Goal: Find contact information: Find contact information

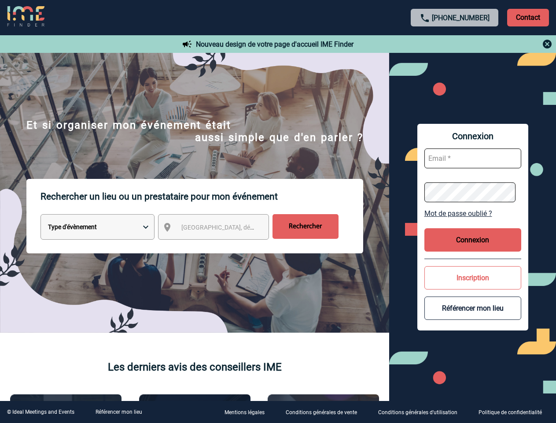
click at [278, 211] on p "Rechercher un lieu ou un prestataire pour mon événement" at bounding box center [202, 196] width 323 height 35
click at [528, 17] on p "Contact" at bounding box center [529, 18] width 42 height 18
click at [455, 44] on body "[PHONE_NUMBER] Contact Contact Nouveau design de votre page d'accueil IME Finde…" at bounding box center [278, 211] width 556 height 423
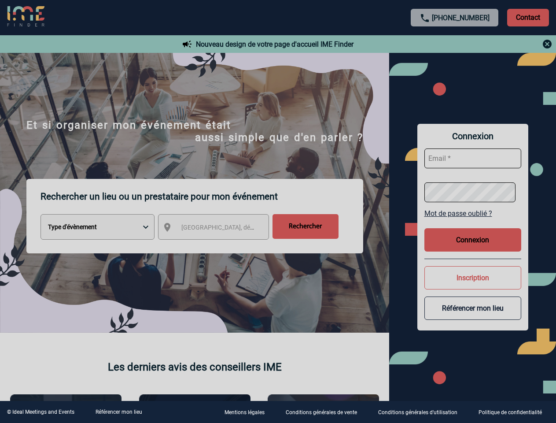
click at [222, 229] on div at bounding box center [278, 211] width 556 height 423
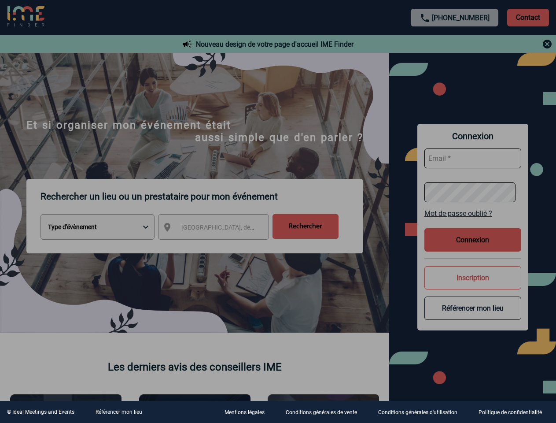
click at [473, 213] on div at bounding box center [278, 211] width 556 height 423
click at [473, 240] on div at bounding box center [278, 211] width 556 height 423
click at [473, 278] on div at bounding box center [278, 211] width 556 height 423
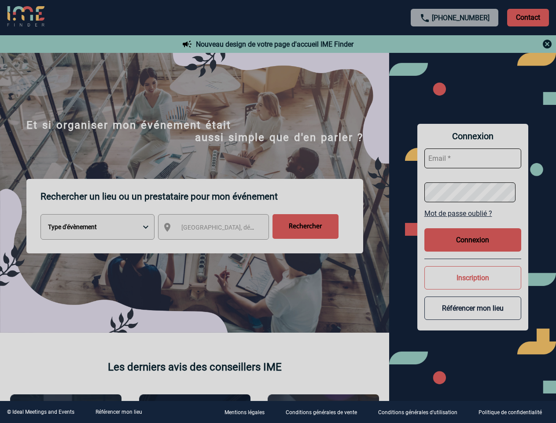
click at [473, 308] on button "Référencer mon lieu" at bounding box center [473, 308] width 97 height 23
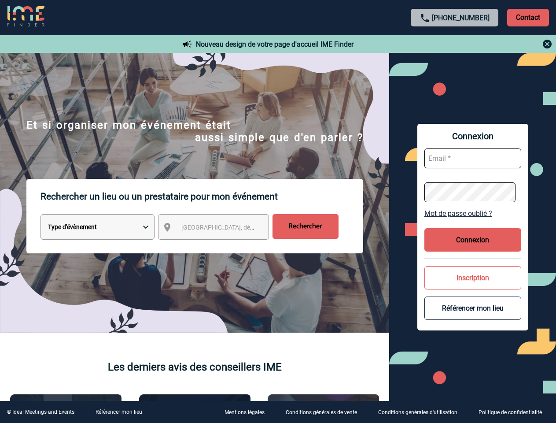
click at [119, 412] on link "Référencer mon lieu" at bounding box center [119, 412] width 47 height 6
